Goal: Task Accomplishment & Management: Manage account settings

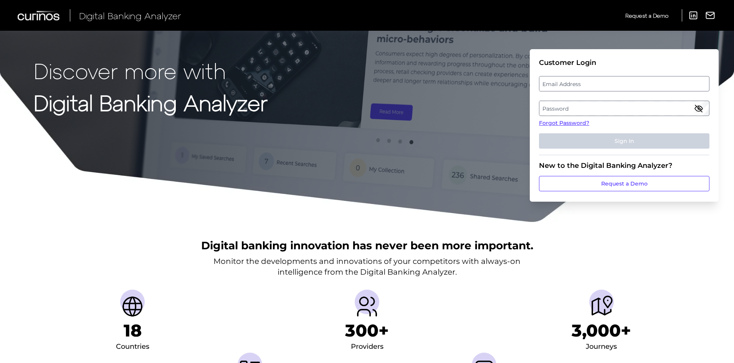
click at [585, 83] on label "Email Address" at bounding box center [623, 84] width 169 height 14
click at [585, 83] on input "email" at bounding box center [624, 83] width 170 height 15
click at [574, 109] on label "Password" at bounding box center [623, 108] width 169 height 14
click at [573, 88] on label "Email Address" at bounding box center [623, 84] width 169 height 14
click at [573, 88] on input "email" at bounding box center [624, 83] width 170 height 15
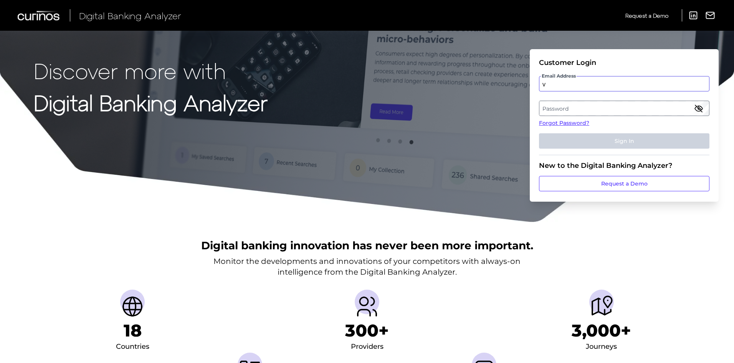
type input "[EMAIL_ADDRESS][PERSON_NAME][DOMAIN_NAME]"
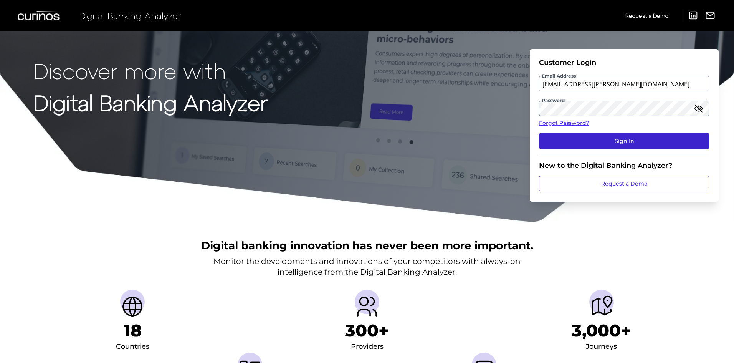
click at [657, 140] on button "Sign In" at bounding box center [624, 140] width 170 height 15
